Goal: Use online tool/utility: Utilize a website feature to perform a specific function

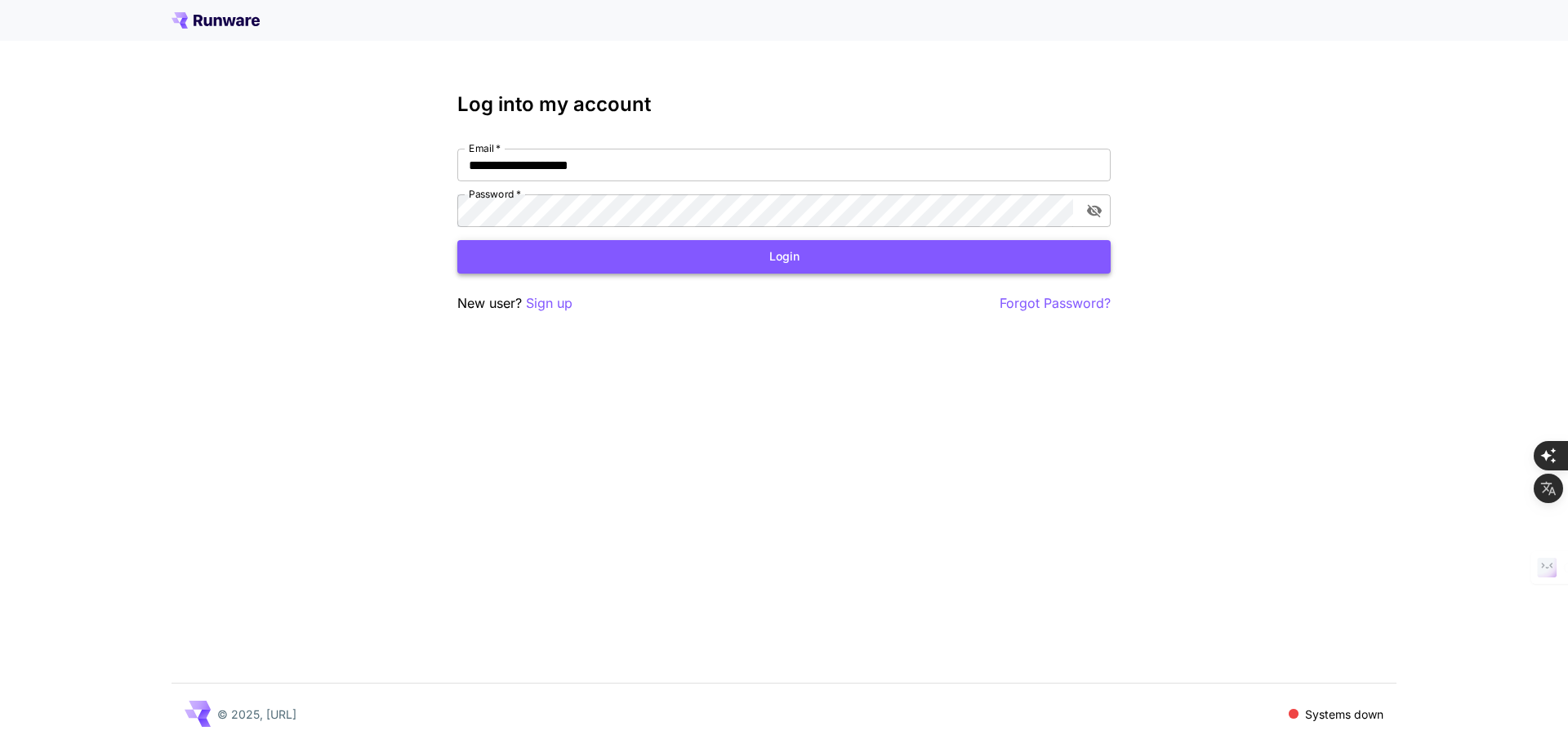
click at [785, 261] on button "Login" at bounding box center [784, 257] width 653 height 34
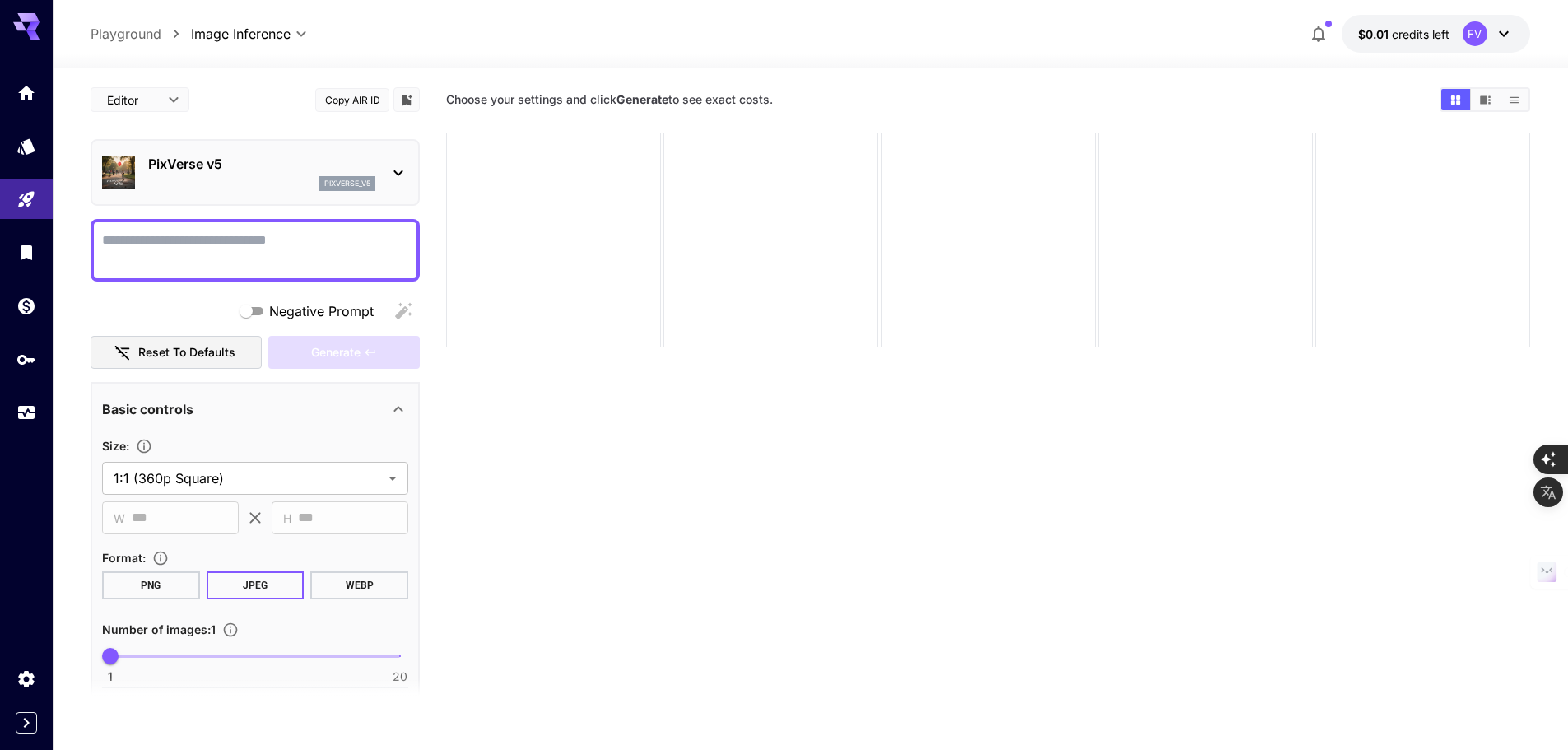
click at [400, 177] on icon at bounding box center [399, 173] width 20 height 20
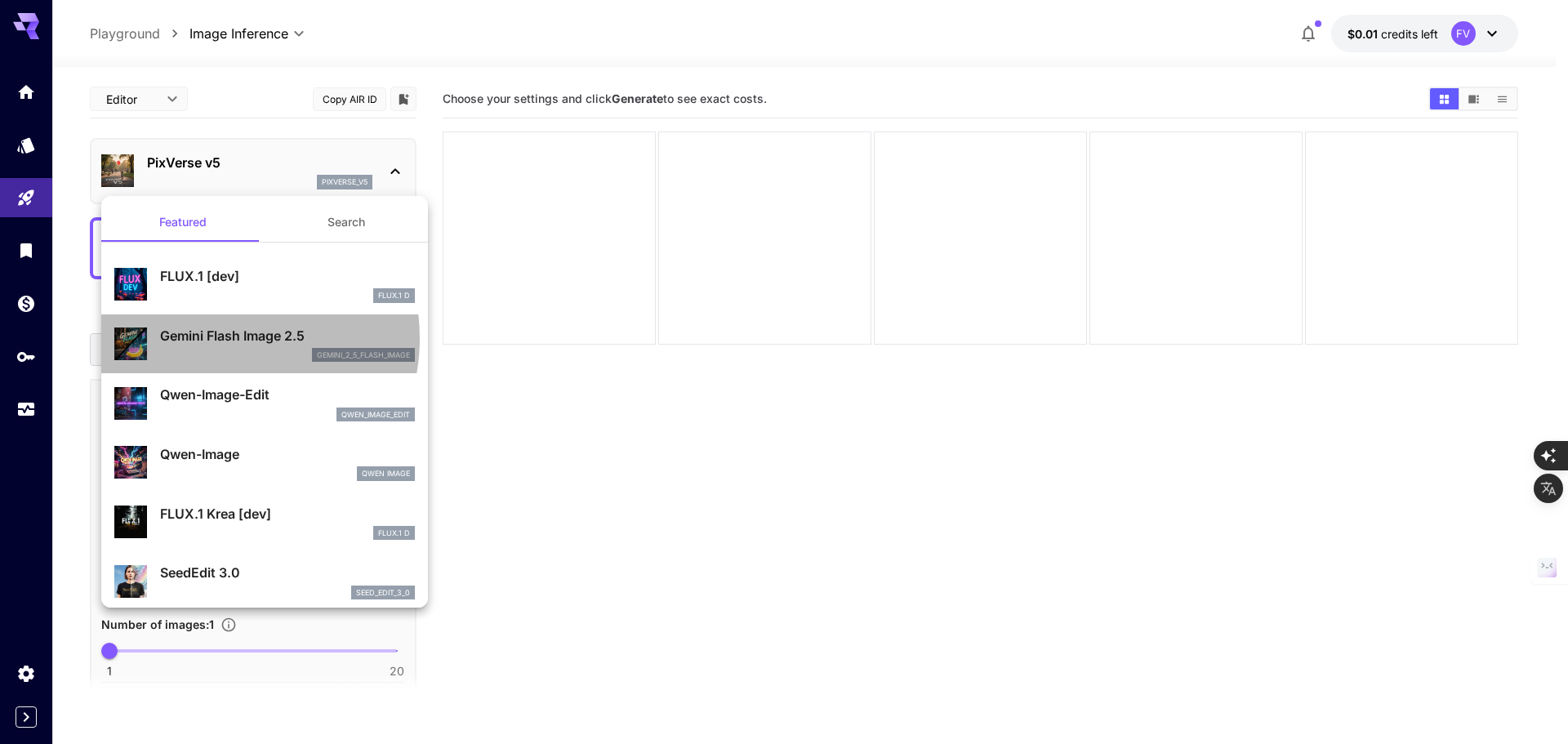
click at [215, 338] on p "Gemini Flash Image 2.5" at bounding box center [287, 336] width 255 height 20
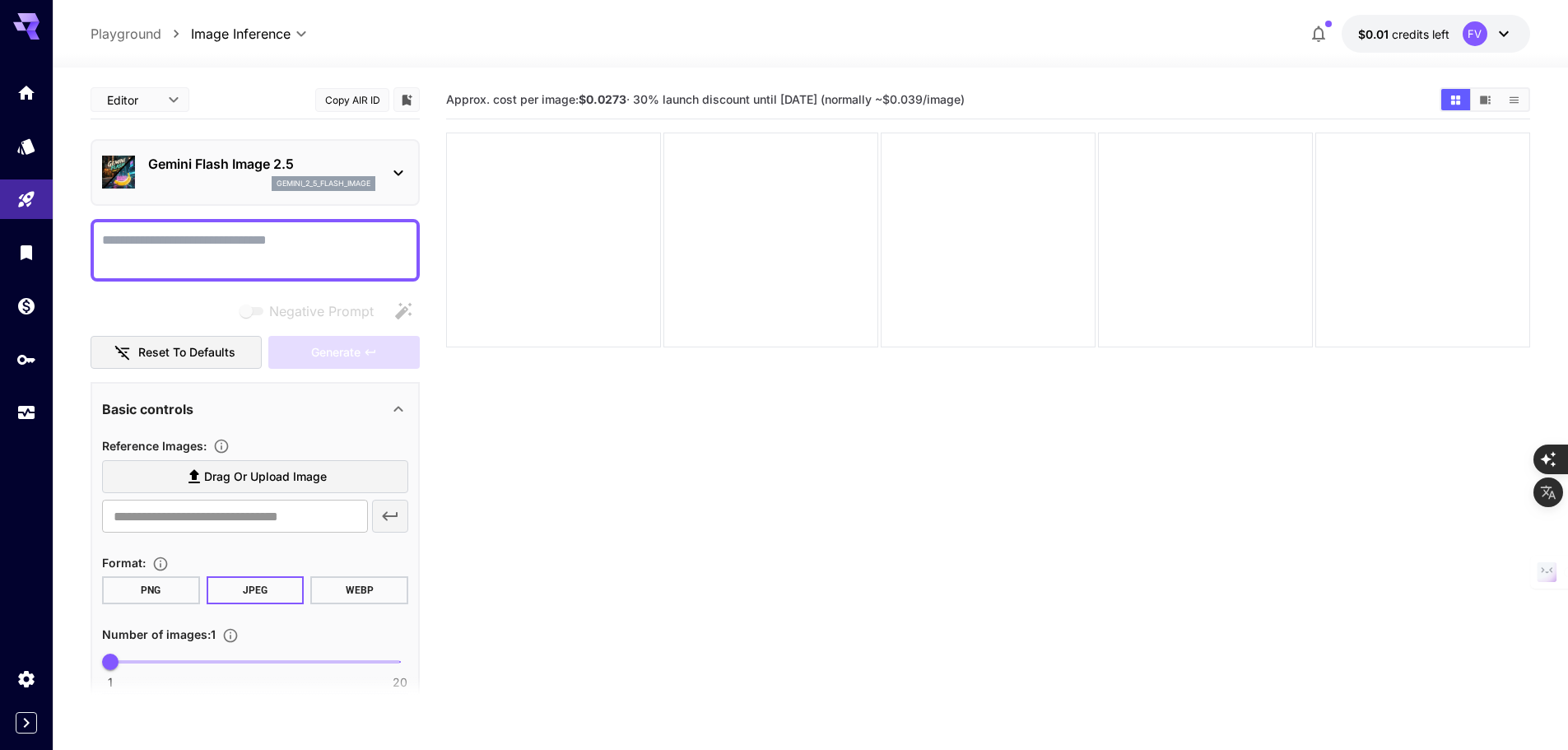
click at [338, 182] on p "gemini_2_5_flash_image" at bounding box center [323, 183] width 94 height 12
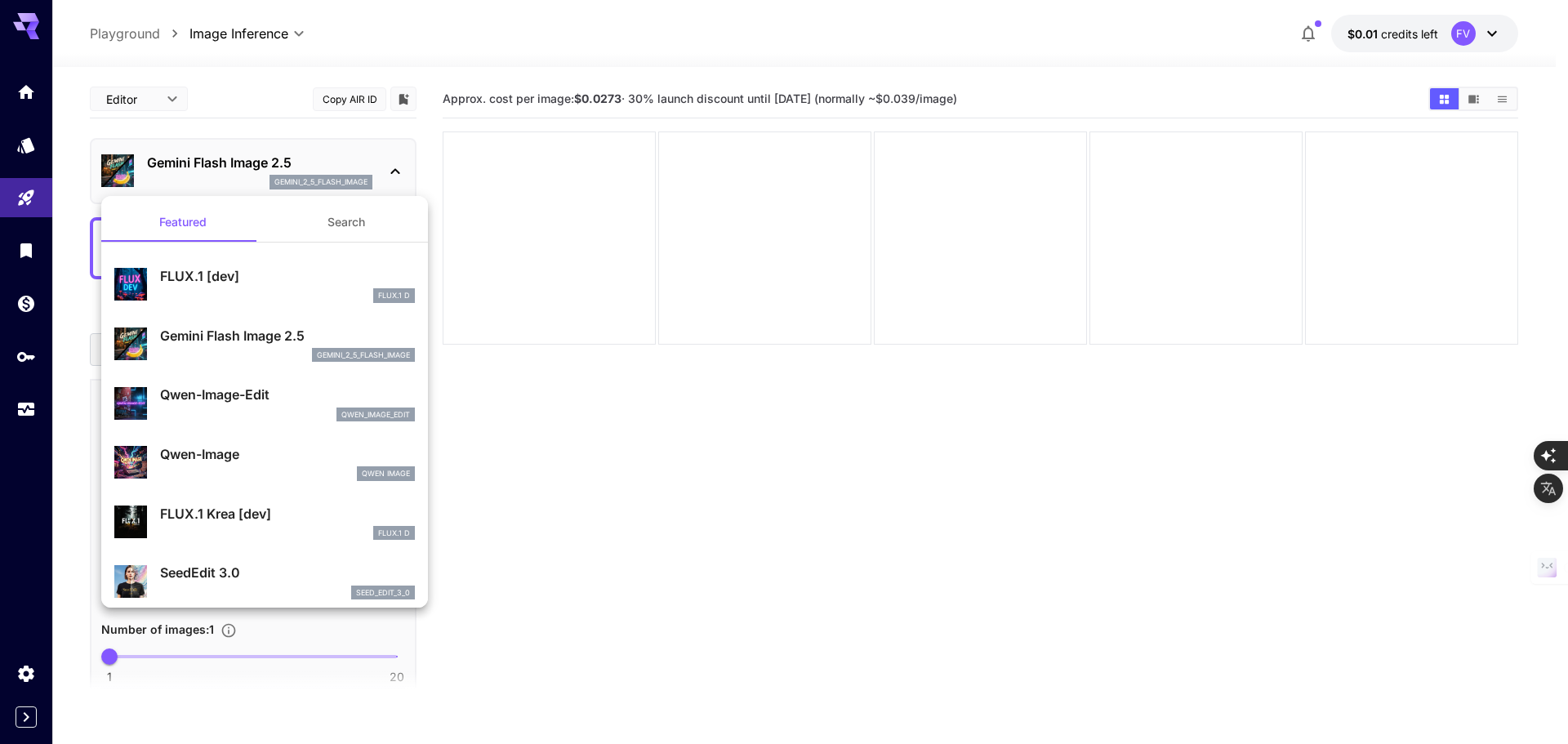
click at [844, 544] on div at bounding box center [784, 372] width 1568 height 744
